Goal: Information Seeking & Learning: Learn about a topic

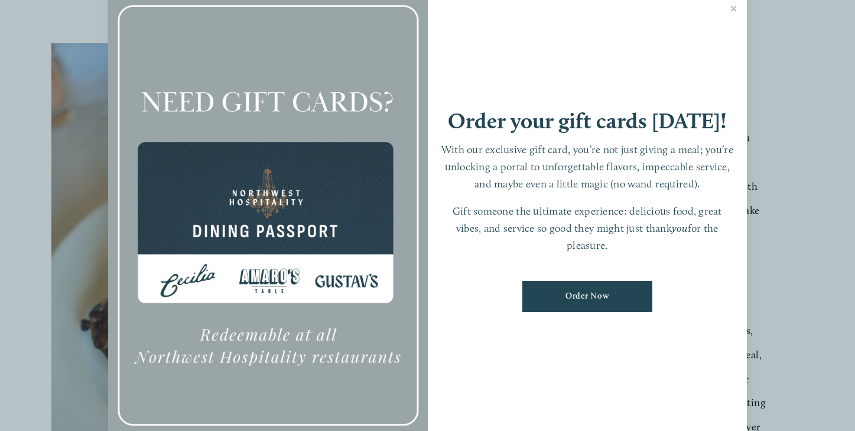
scroll to position [251, 0]
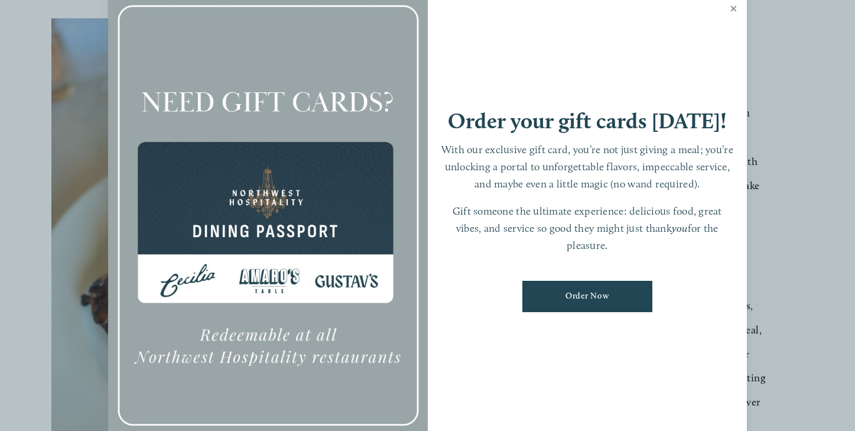
click at [735, 9] on link "Close" at bounding box center [733, 10] width 23 height 33
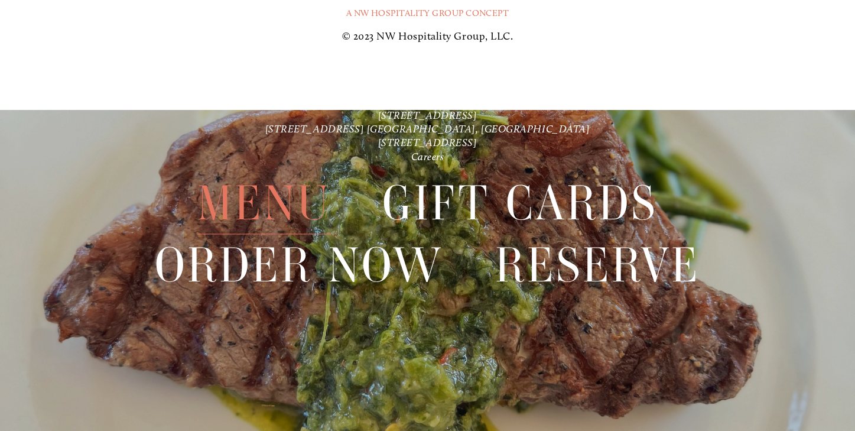
scroll to position [2619, 0]
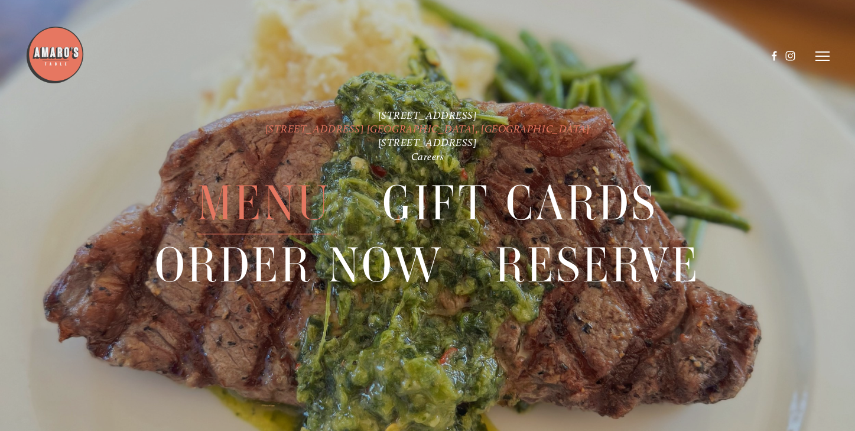
click at [405, 130] on link "[STREET_ADDRESS] [GEOGRAPHIC_DATA], [GEOGRAPHIC_DATA]" at bounding box center [427, 128] width 325 height 12
click at [286, 198] on span "Menu" at bounding box center [263, 203] width 133 height 62
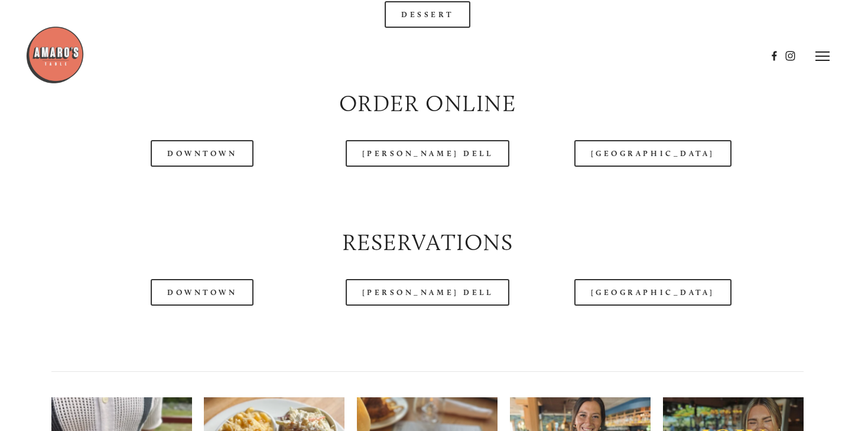
scroll to position [1224, 0]
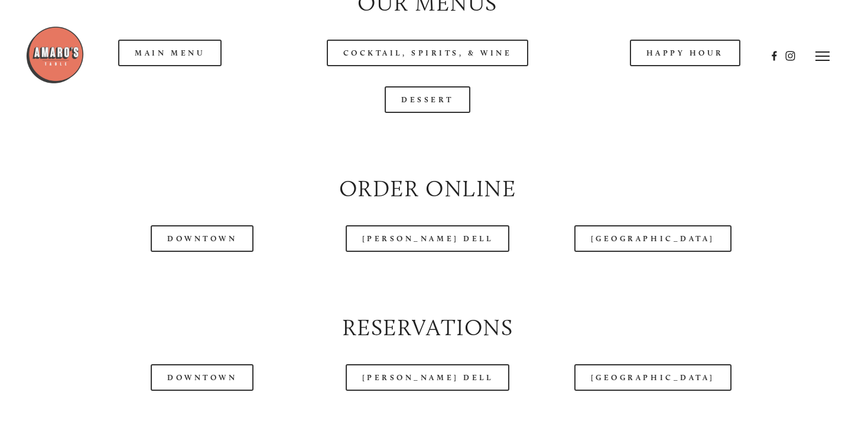
click at [181, 79] on div at bounding box center [395, 55] width 740 height 61
click at [181, 85] on div at bounding box center [395, 55] width 740 height 61
click at [206, 84] on div at bounding box center [395, 55] width 740 height 61
click at [193, 82] on div at bounding box center [395, 55] width 740 height 61
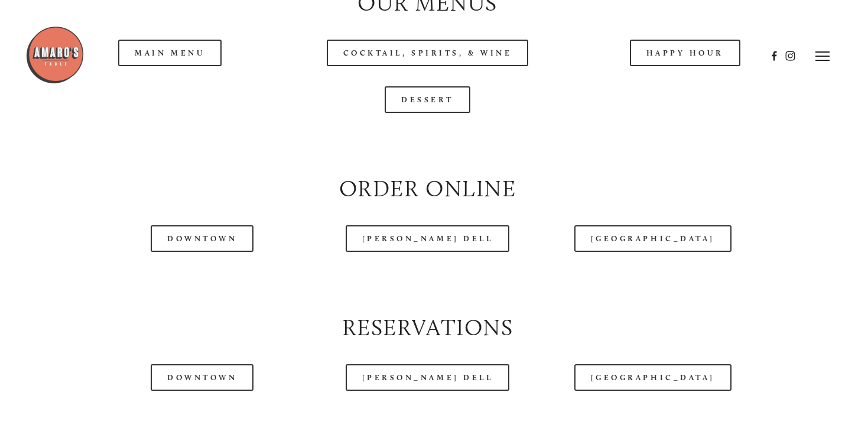
click at [193, 82] on div at bounding box center [395, 55] width 740 height 61
click at [354, 87] on header "Menu Order Now Visit Gallery 0" at bounding box center [426, 56] width 803 height 112
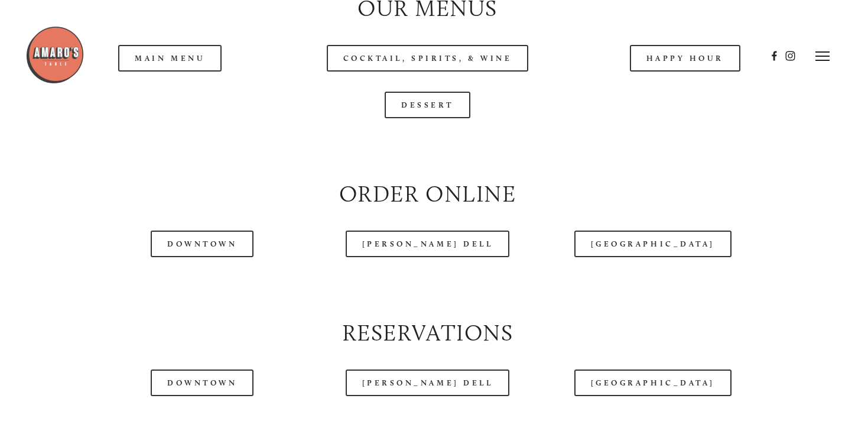
scroll to position [865, 0]
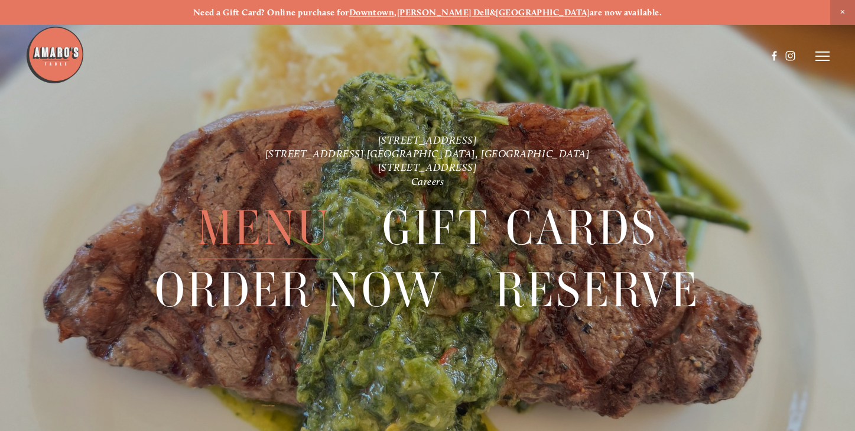
click at [303, 219] on span "Menu" at bounding box center [263, 228] width 133 height 62
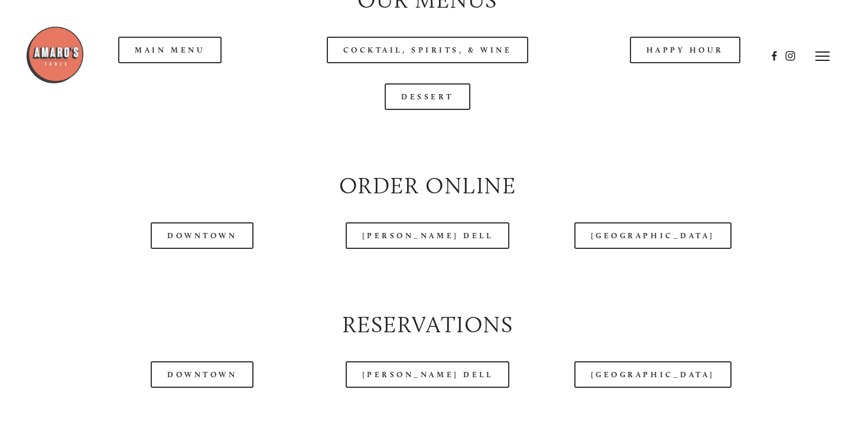
scroll to position [1119, 0]
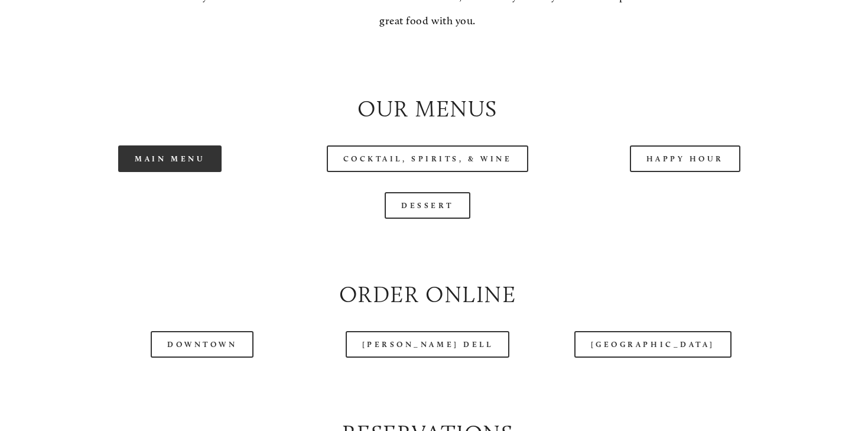
click at [174, 172] on link "Main Menu" at bounding box center [169, 158] width 103 height 27
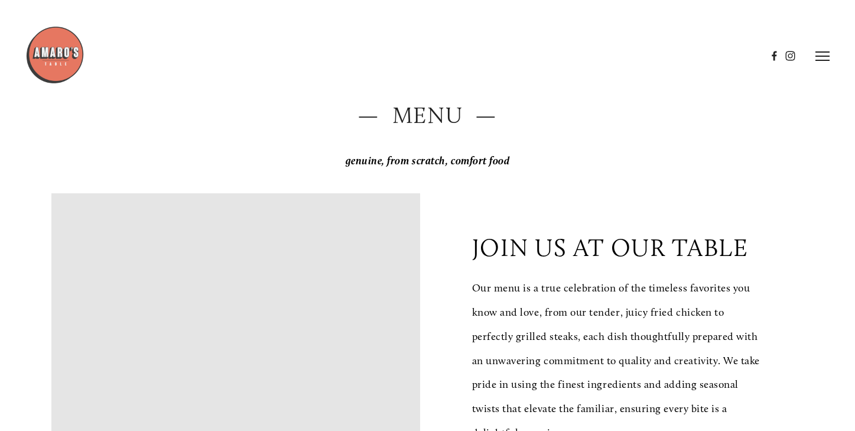
scroll to position [0, 0]
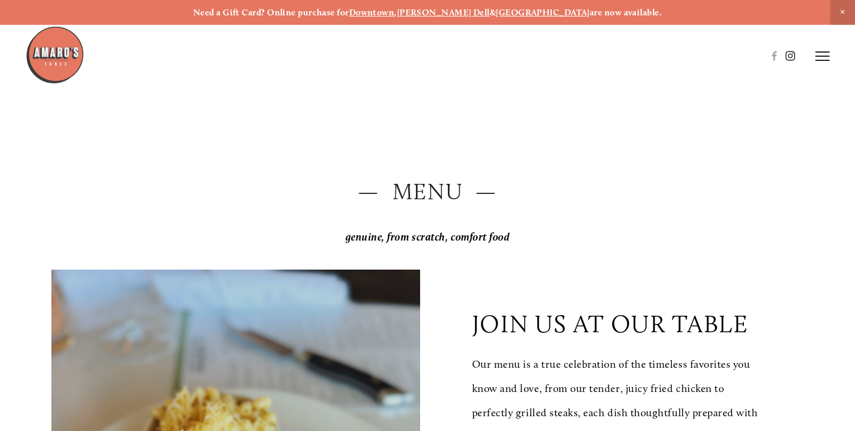
click at [785, 57] on use at bounding box center [789, 55] width 9 height 9
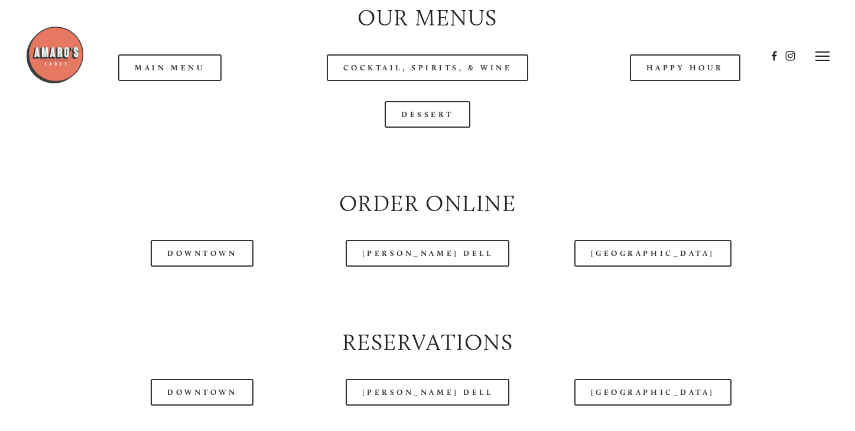
scroll to position [1204, 0]
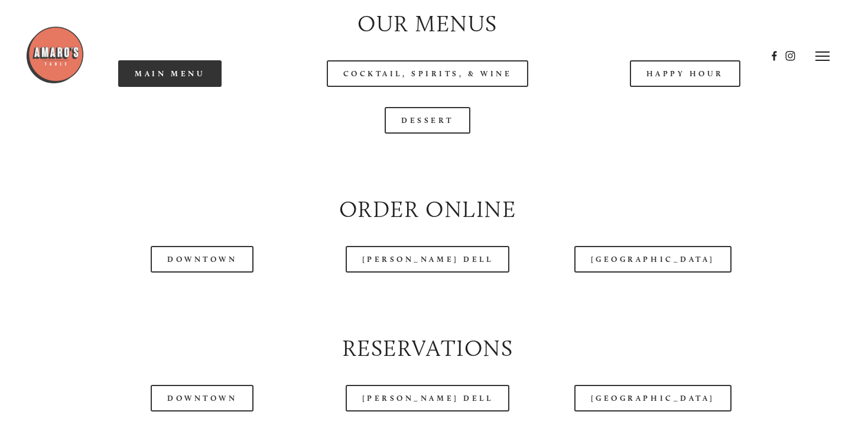
click at [191, 87] on link "Main Menu" at bounding box center [169, 73] width 103 height 27
